Goal: Task Accomplishment & Management: Manage account settings

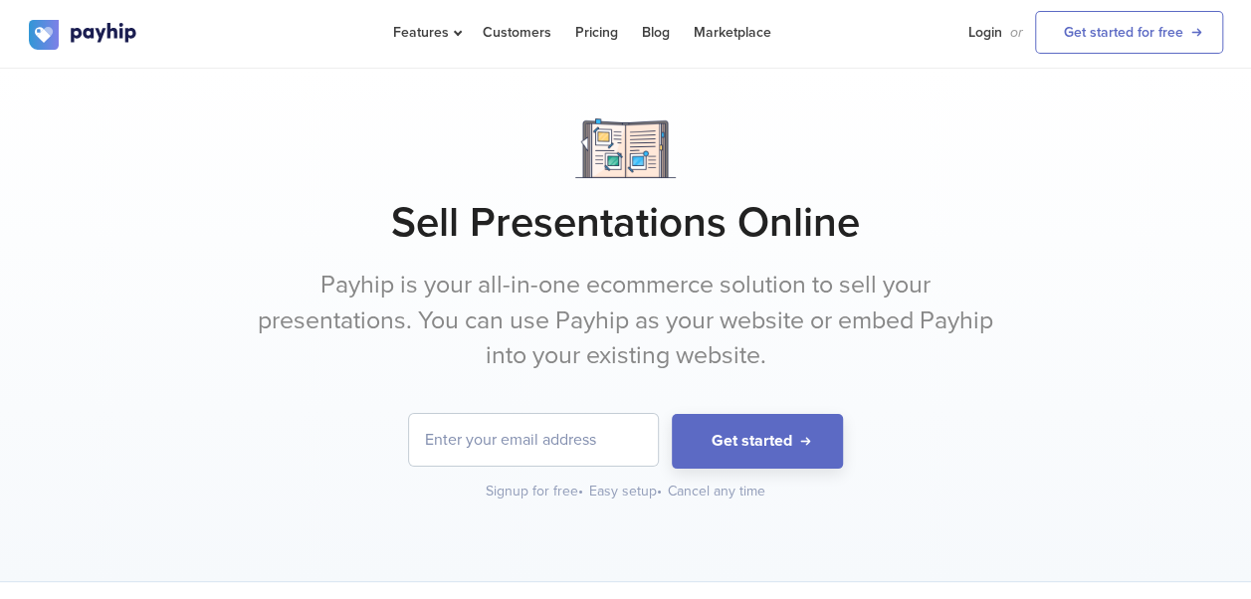
click at [512, 444] on input "email" at bounding box center [533, 440] width 249 height 52
type input "[EMAIL_ADDRESS][DOMAIN_NAME]"
drag, startPoint x: 647, startPoint y: 436, endPoint x: 371, endPoint y: 464, distance: 277.1
click at [371, 464] on form "[EMAIL_ADDRESS][DOMAIN_NAME] Get started" at bounding box center [626, 441] width 1194 height 55
click at [516, 439] on input "email" at bounding box center [533, 440] width 249 height 52
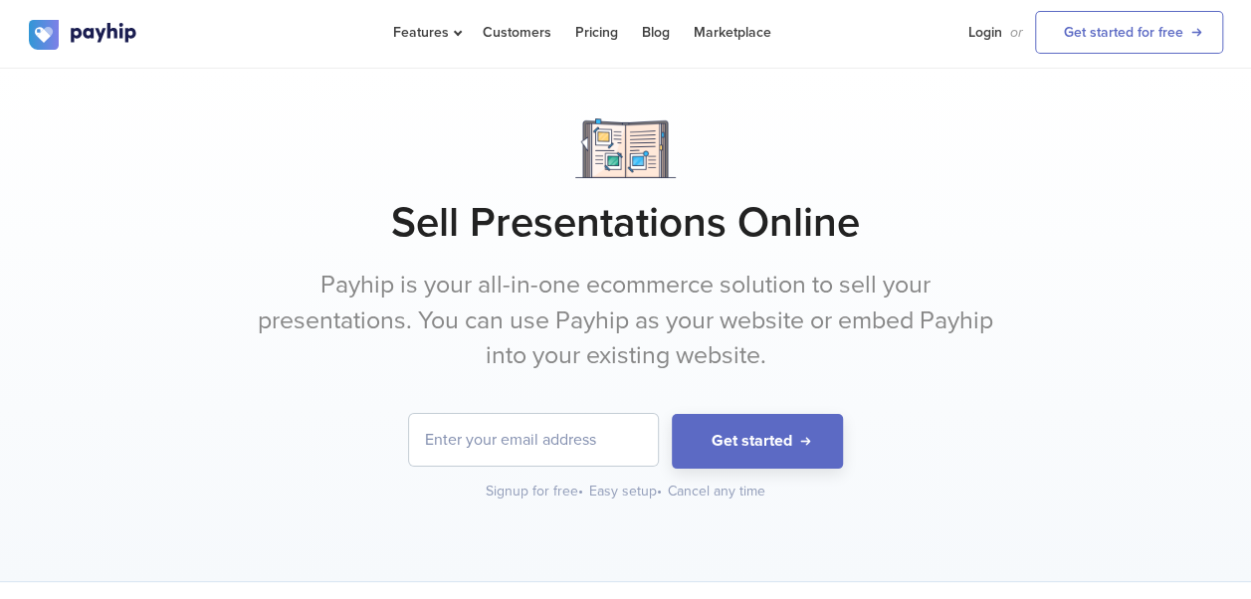
type input "[EMAIL_ADDRESS][DOMAIN_NAME]"
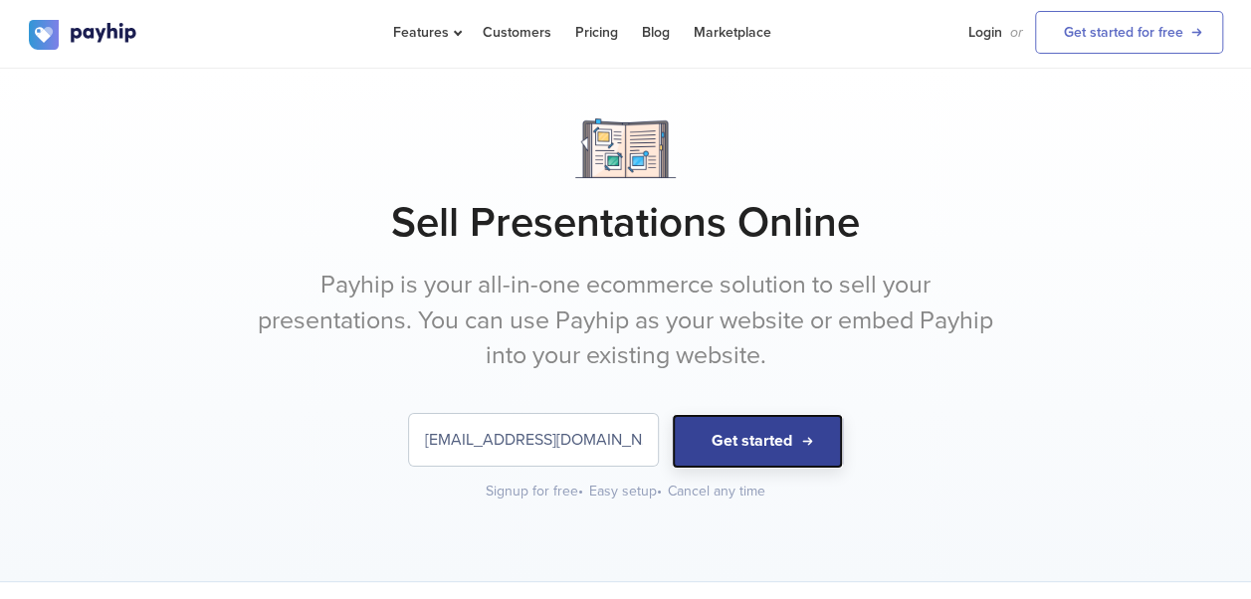
click at [764, 437] on button "Get started" at bounding box center [757, 441] width 171 height 55
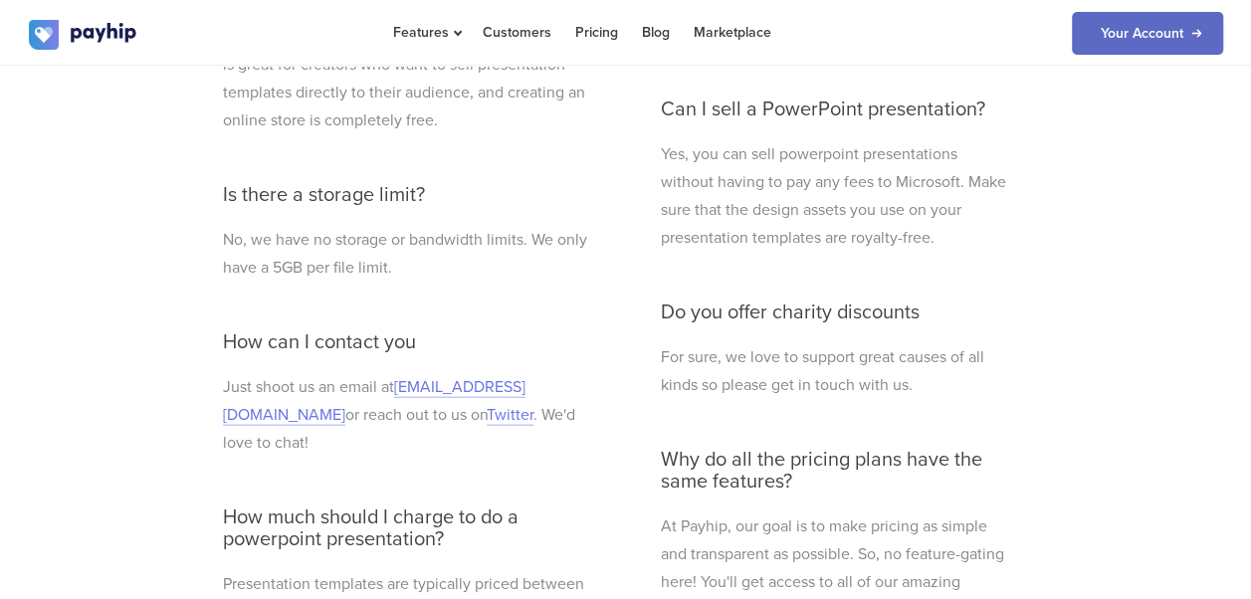
scroll to position [5884, 0]
click at [1113, 32] on link "Your Account" at bounding box center [1147, 33] width 151 height 43
